Goal: Information Seeking & Learning: Find specific fact

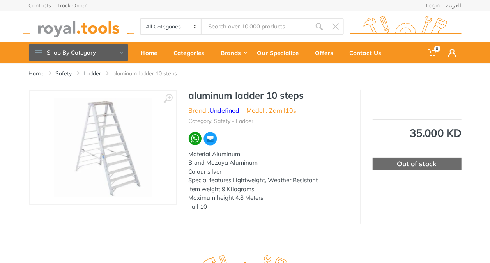
click at [225, 23] on input "Site search" at bounding box center [256, 26] width 109 height 16
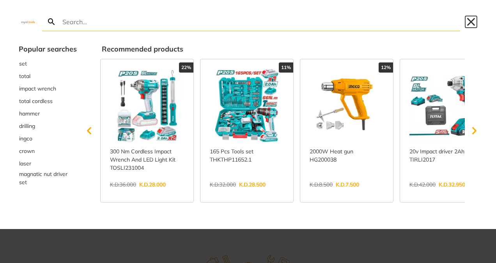
drag, startPoint x: 472, startPoint y: 23, endPoint x: 461, endPoint y: 30, distance: 12.6
click at [471, 23] on button "Close" at bounding box center [471, 22] width 12 height 12
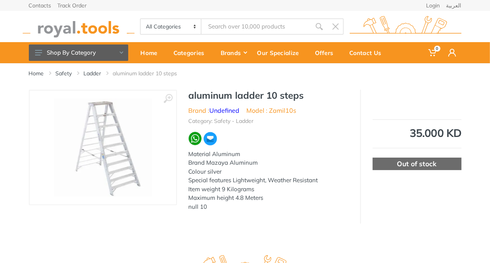
click at [216, 23] on input "Site search" at bounding box center [256, 26] width 109 height 16
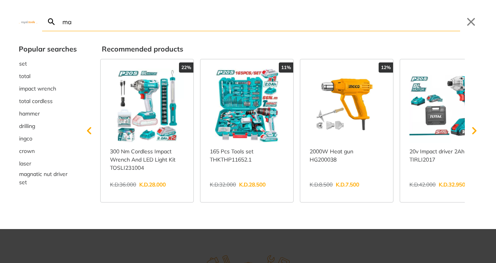
type input "ma"
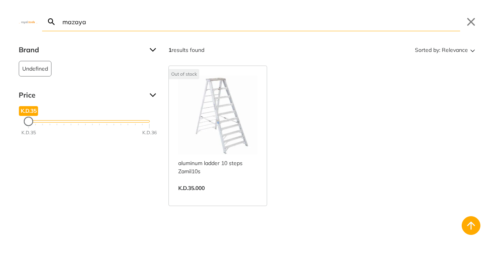
type input "mazaya"
